Goal: Task Accomplishment & Management: Manage account settings

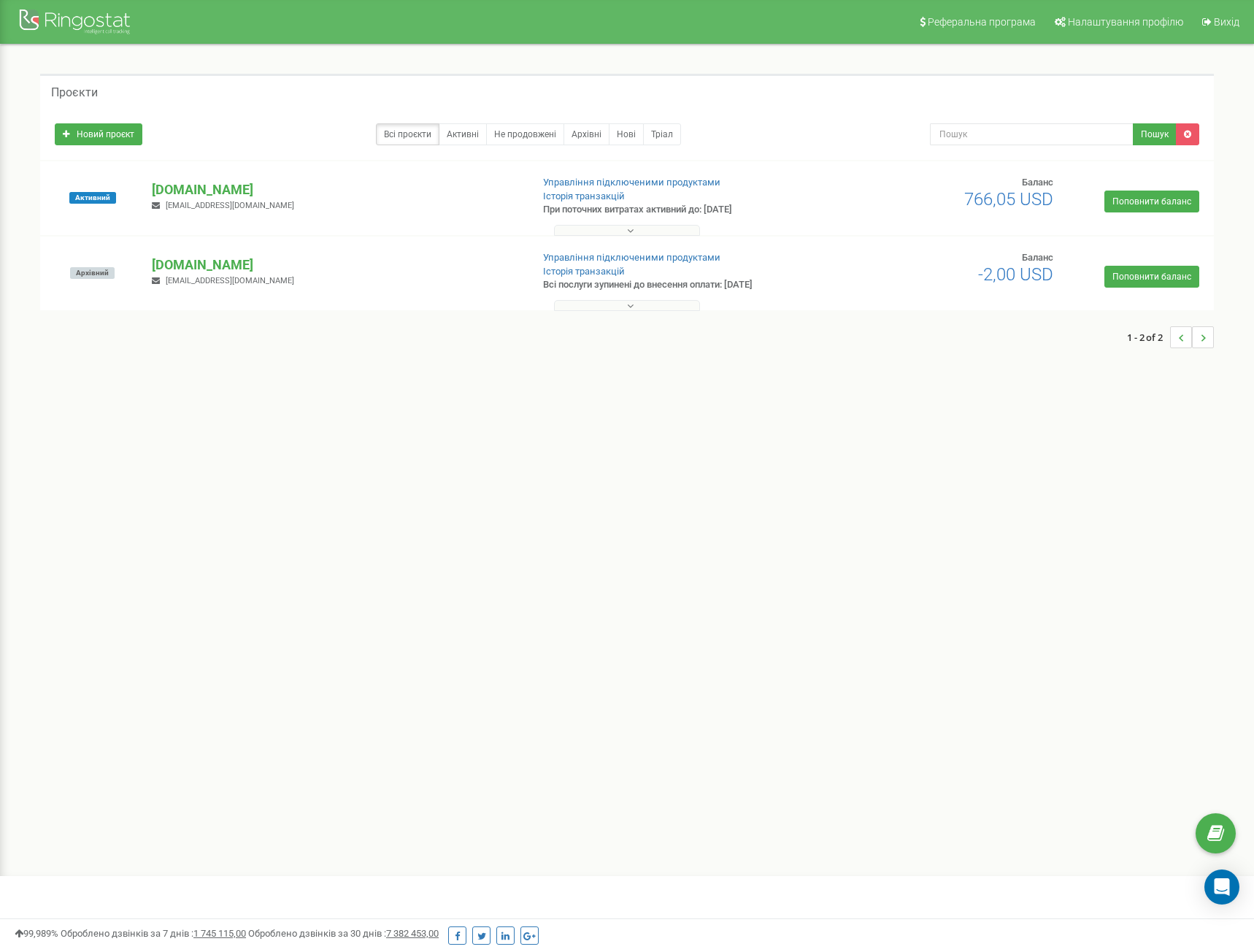
click at [639, 310] on button at bounding box center [627, 305] width 146 height 11
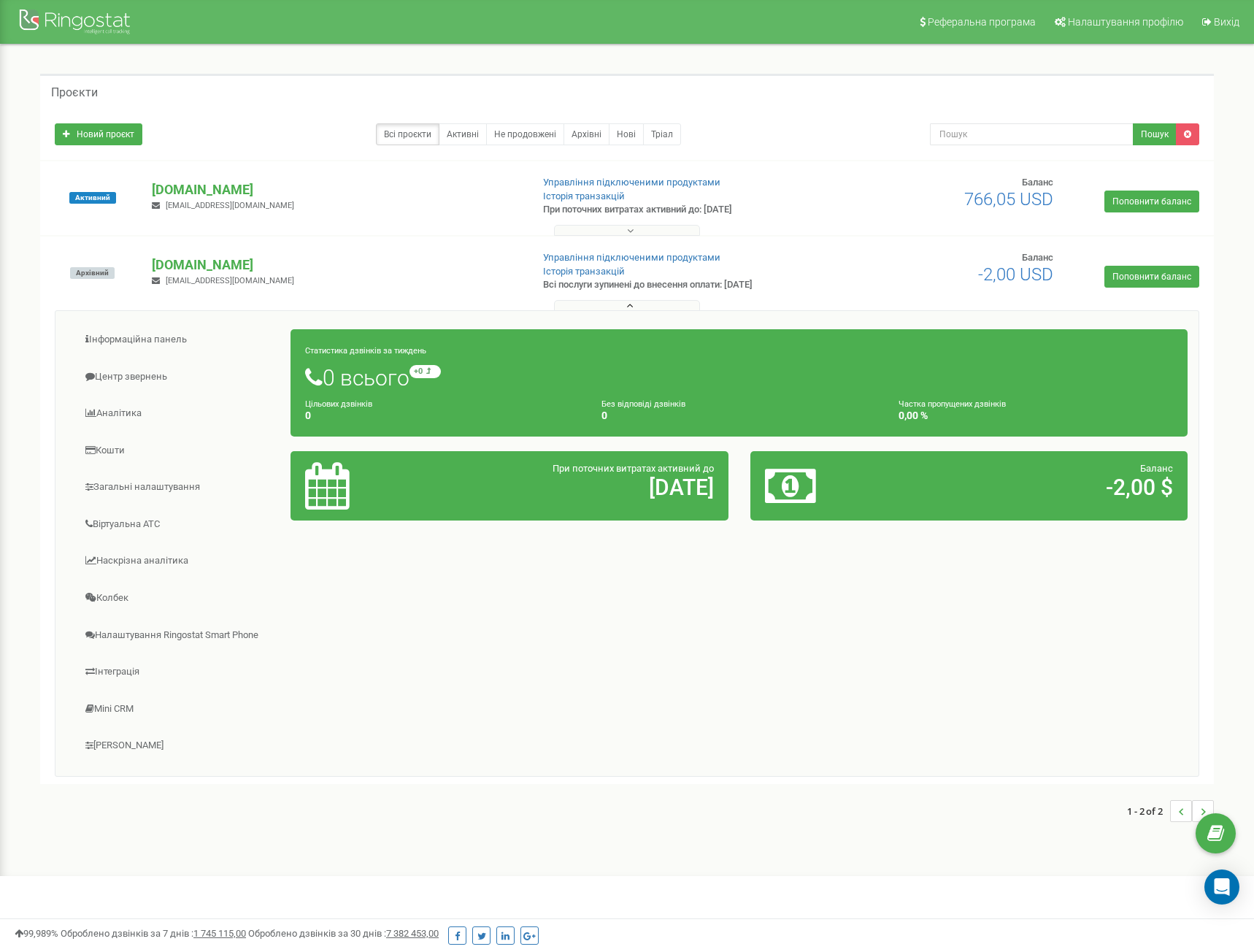
click at [1028, 278] on span "-2,00 USD" at bounding box center [1016, 275] width 75 height 21
click at [1117, 492] on h2 "-2,00 $" at bounding box center [1040, 488] width 265 height 24
click at [778, 478] on icon at bounding box center [790, 486] width 51 height 47
click at [443, 497] on div "При поточних витратах активний до 24.10.24" at bounding box center [581, 481] width 287 height 38
click at [692, 497] on h2 "24.10.24" at bounding box center [581, 488] width 265 height 24
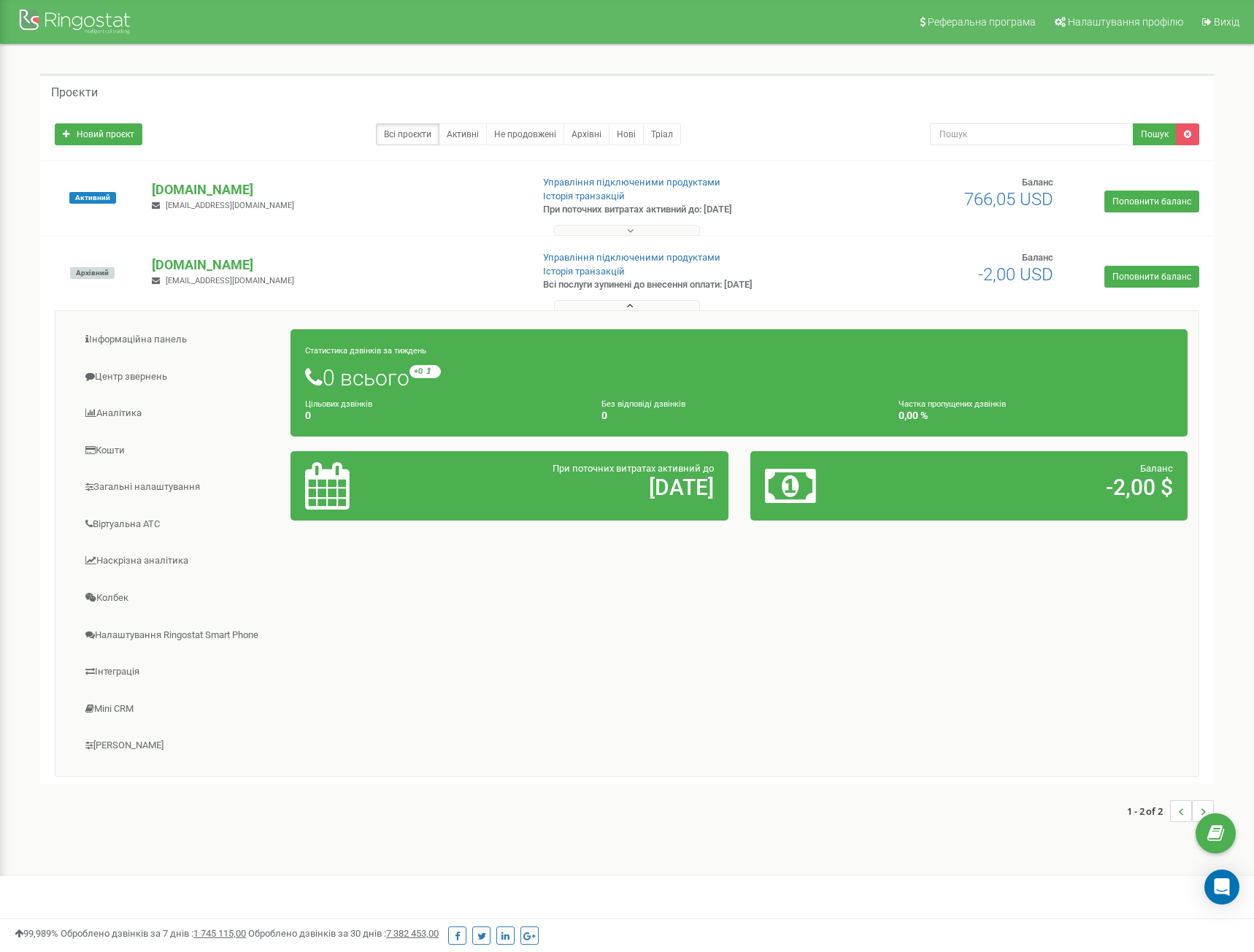
click at [882, 485] on div at bounding box center [825, 486] width 143 height 47
click at [1143, 482] on h2 "-2,00 $" at bounding box center [1040, 488] width 265 height 24
click at [562, 269] on link "Історія транзакцій" at bounding box center [584, 271] width 82 height 11
